Goal: Information Seeking & Learning: Understand process/instructions

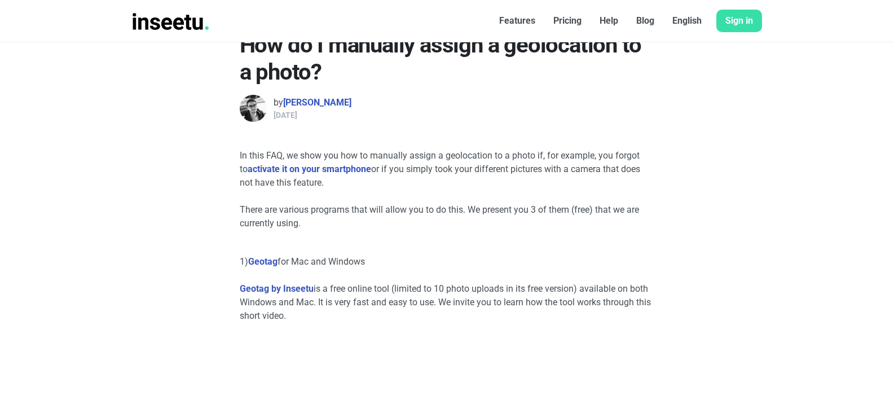
scroll to position [402, 0]
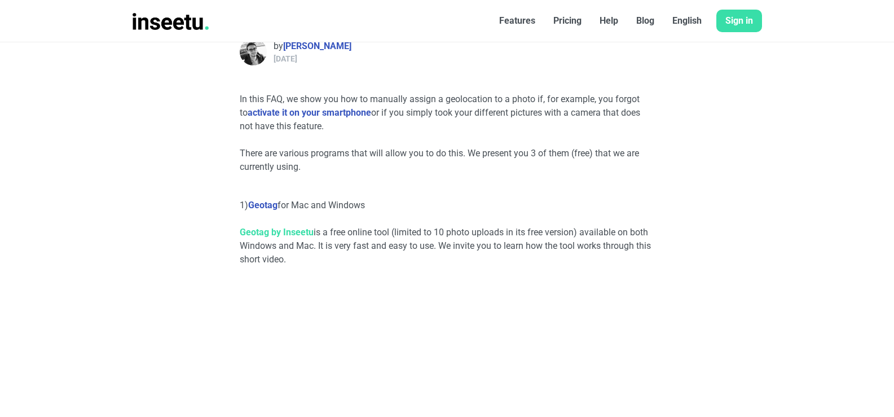
click at [301, 232] on link "Geotag by Inseetu" at bounding box center [277, 232] width 74 height 11
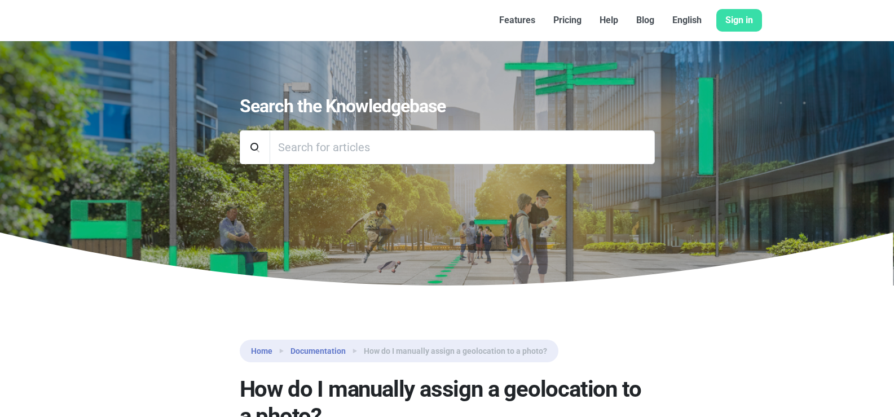
scroll to position [402, 0]
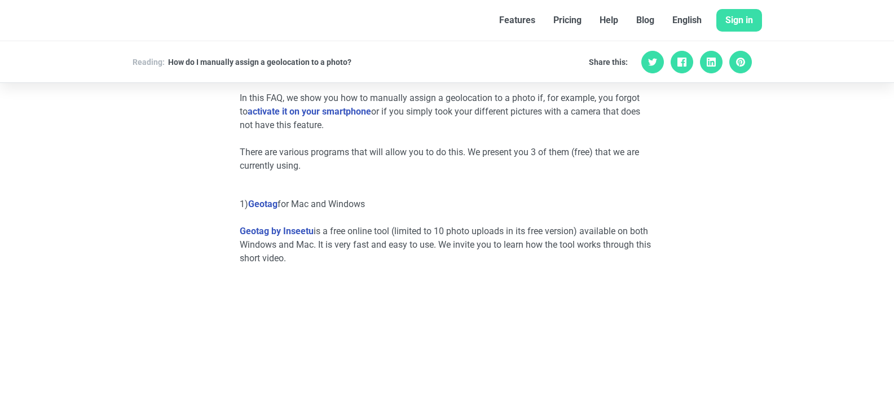
drag, startPoint x: 284, startPoint y: 232, endPoint x: 333, endPoint y: 193, distance: 63.0
click at [333, 193] on div at bounding box center [447, 191] width 415 height 11
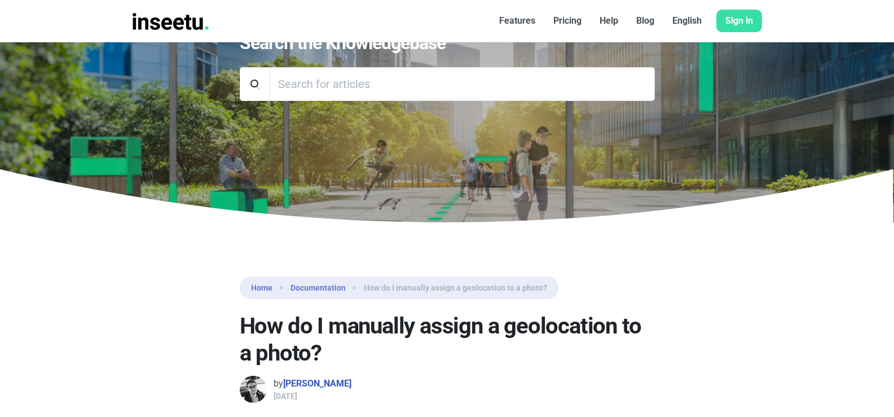
scroll to position [7, 0]
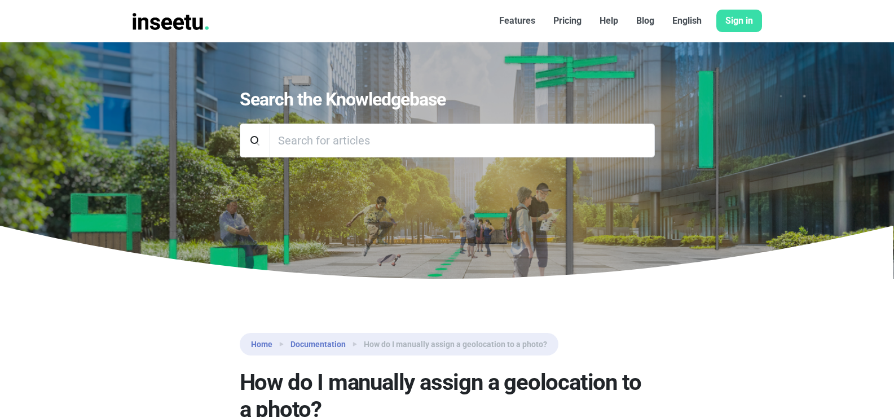
click at [390, 33] on nav "Features Pricing Help Blog English Français English Sign in" at bounding box center [447, 21] width 894 height 42
